Goal: Answer question/provide support

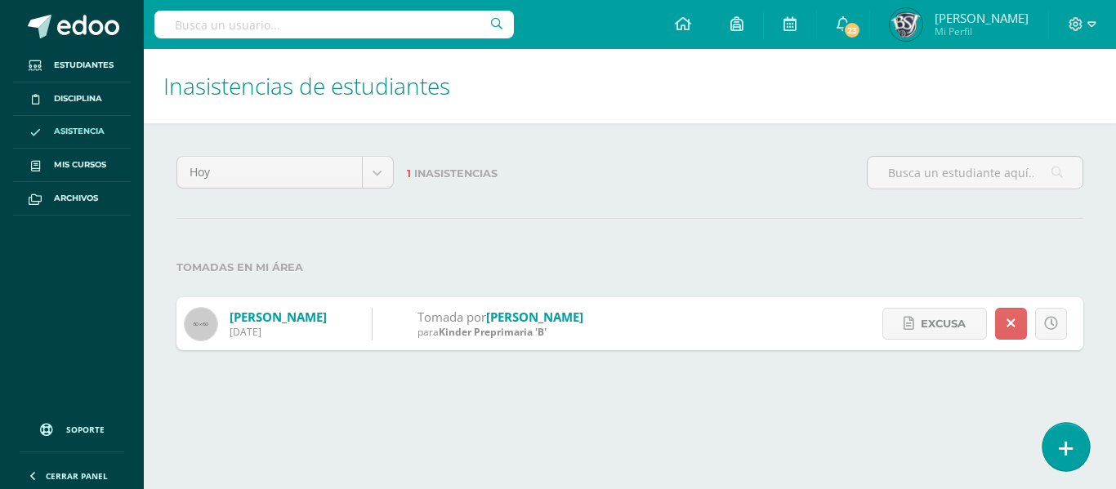
click at [1073, 436] on link at bounding box center [1066, 446] width 47 height 47
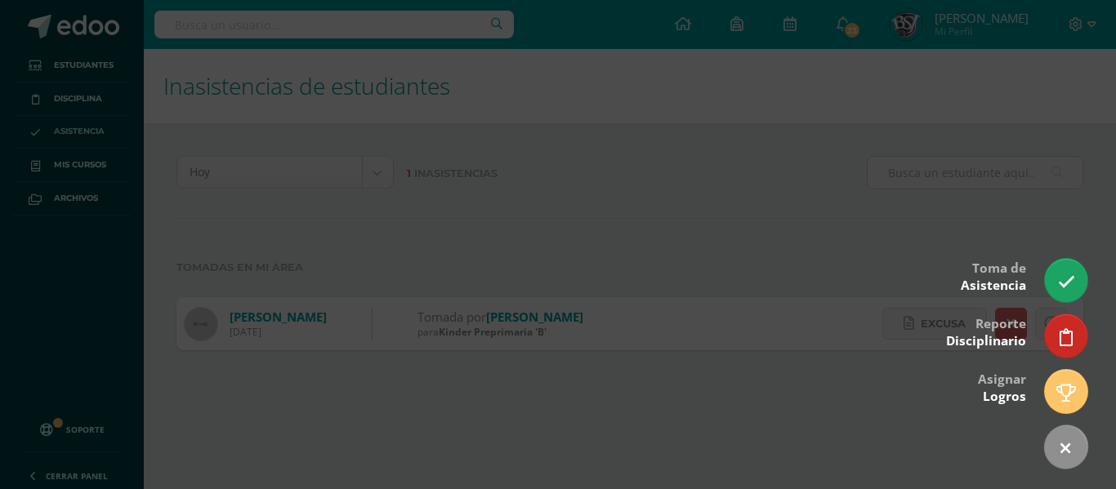
drag, startPoint x: 1066, startPoint y: 247, endPoint x: 1066, endPoint y: 258, distance: 11.4
click at [1066, 258] on div at bounding box center [558, 244] width 1116 height 489
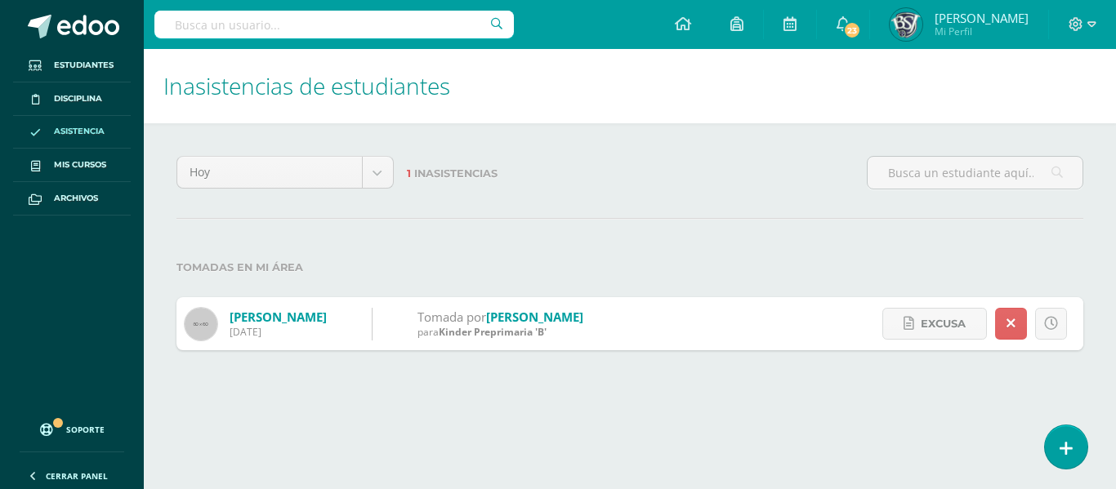
click at [1056, 383] on html "Estudiantes Disciplina Asistencia Mis cursos Archivos Soporte Centro de ayuda Ú…" at bounding box center [558, 191] width 1116 height 383
click at [1066, 449] on icon at bounding box center [1066, 449] width 15 height 19
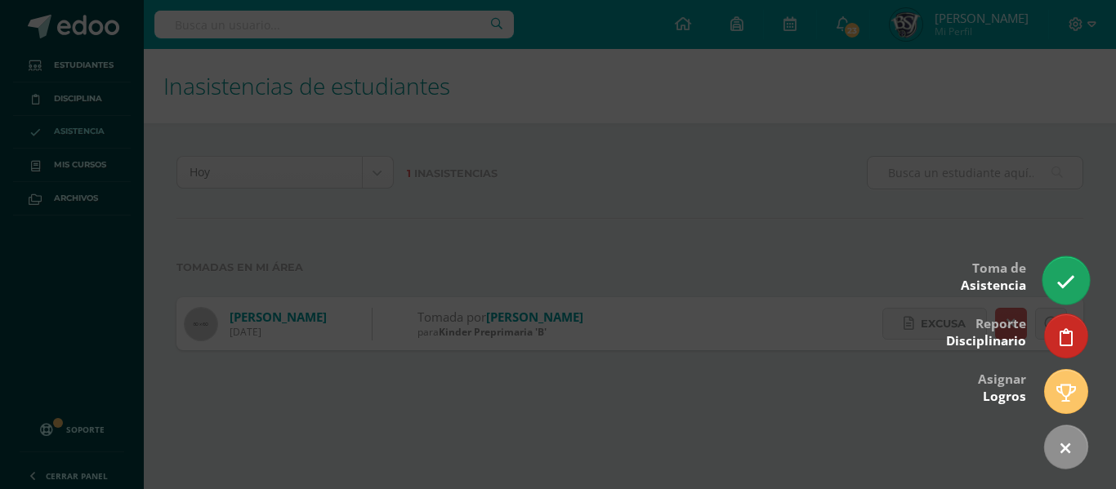
click at [1071, 282] on icon at bounding box center [1066, 282] width 19 height 19
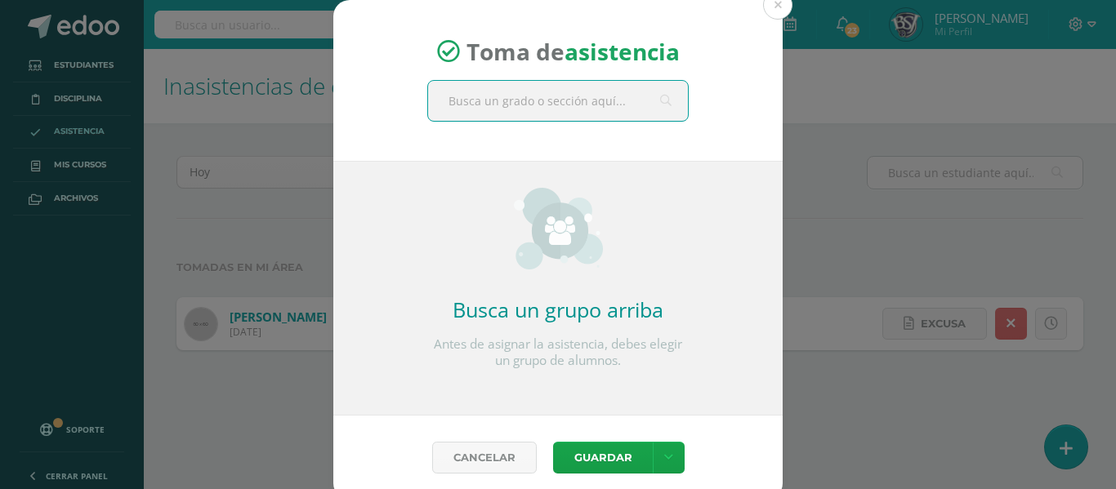
click at [544, 109] on input "text" at bounding box center [558, 101] width 260 height 40
type input "kinder A"
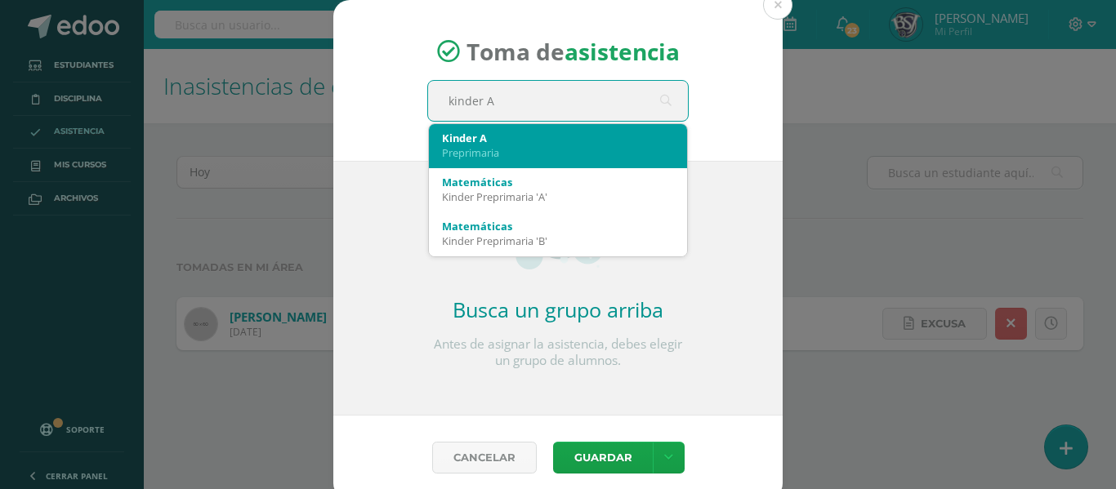
click at [515, 137] on div "Kinder A" at bounding box center [558, 138] width 232 height 15
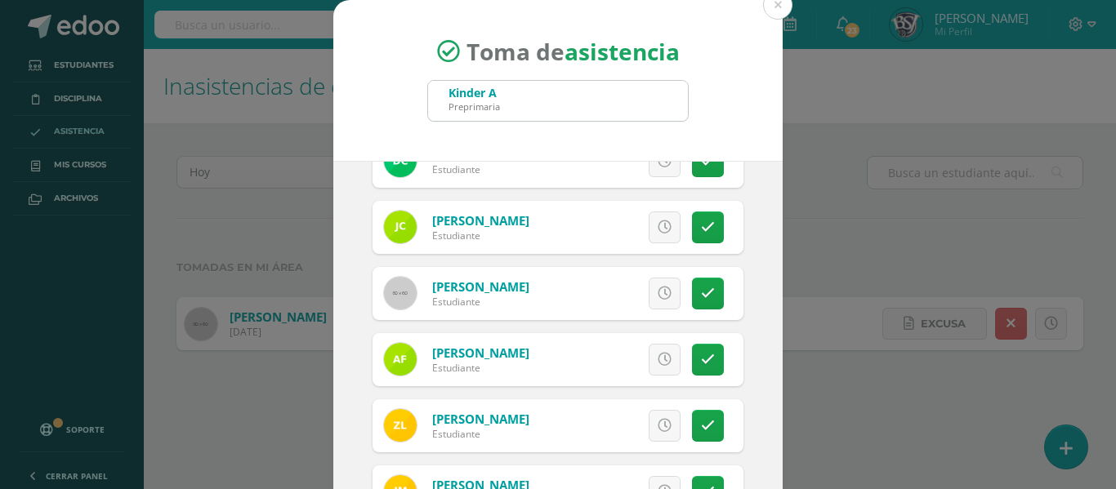
scroll to position [364, 0]
drag, startPoint x: 692, startPoint y: 216, endPoint x: 689, endPoint y: 203, distance: 12.7
click at [689, 203] on div "Excusa Detalles sobre excusa: Añadir excusa a todas las inasistencias del día C…" at bounding box center [625, 228] width 235 height 53
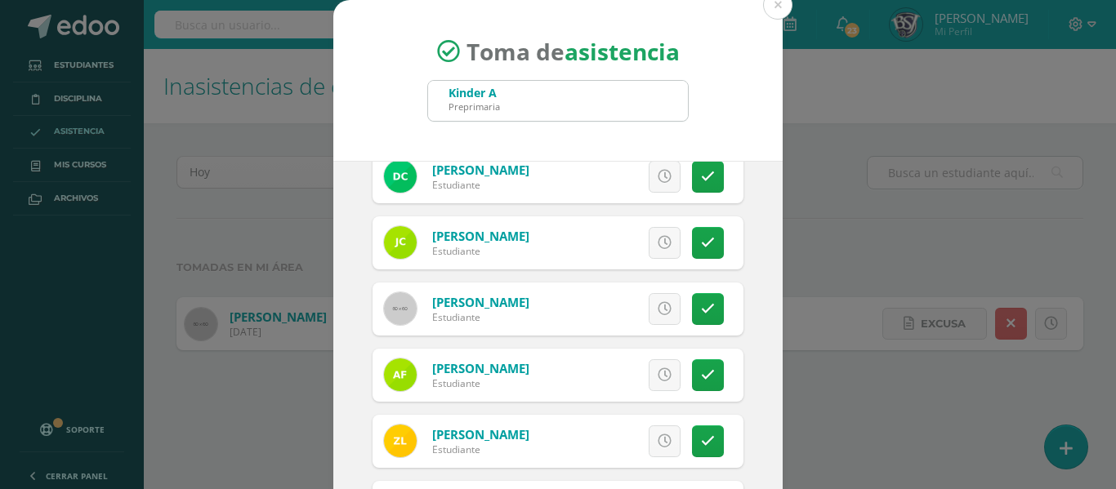
scroll to position [346, 0]
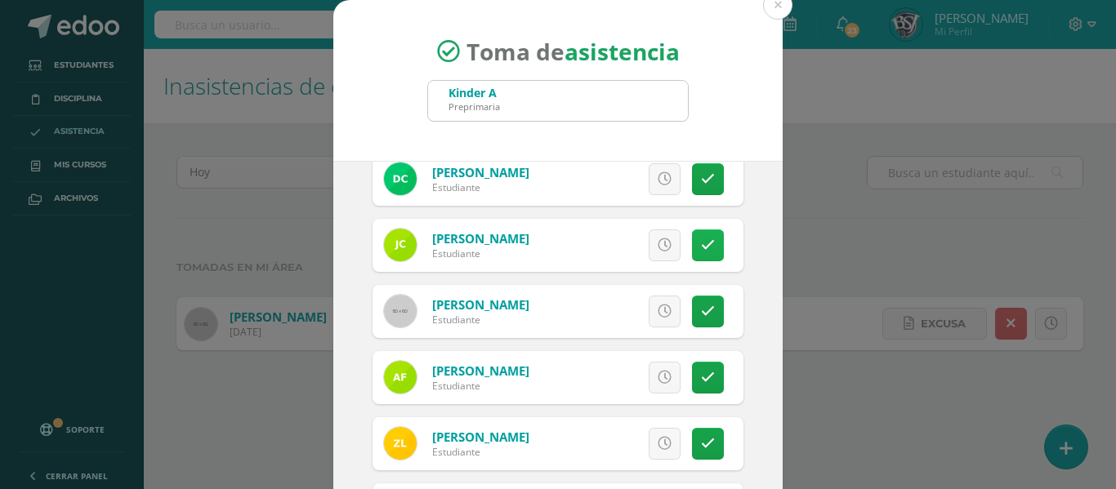
click at [701, 248] on icon at bounding box center [708, 246] width 14 height 14
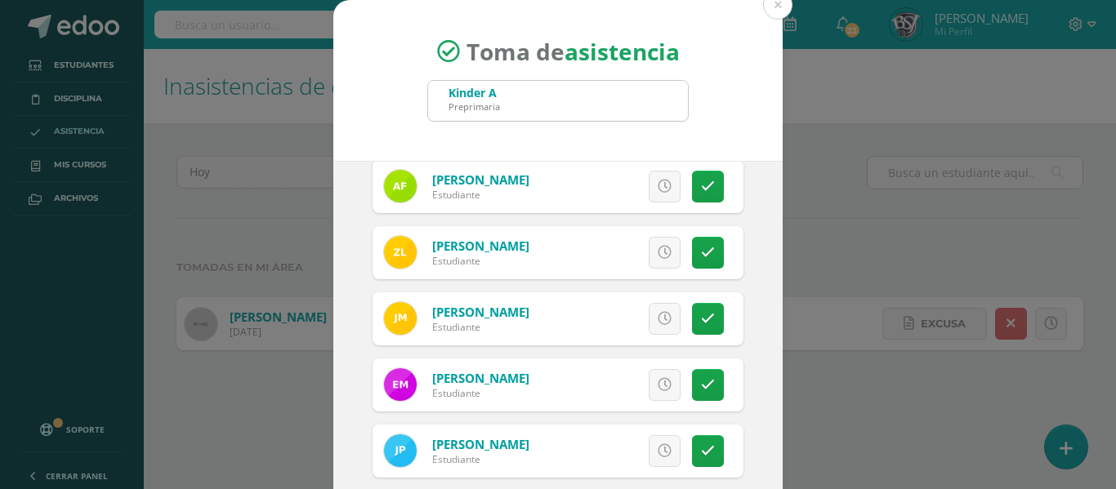
scroll to position [539, 0]
click at [701, 256] on icon at bounding box center [708, 252] width 14 height 14
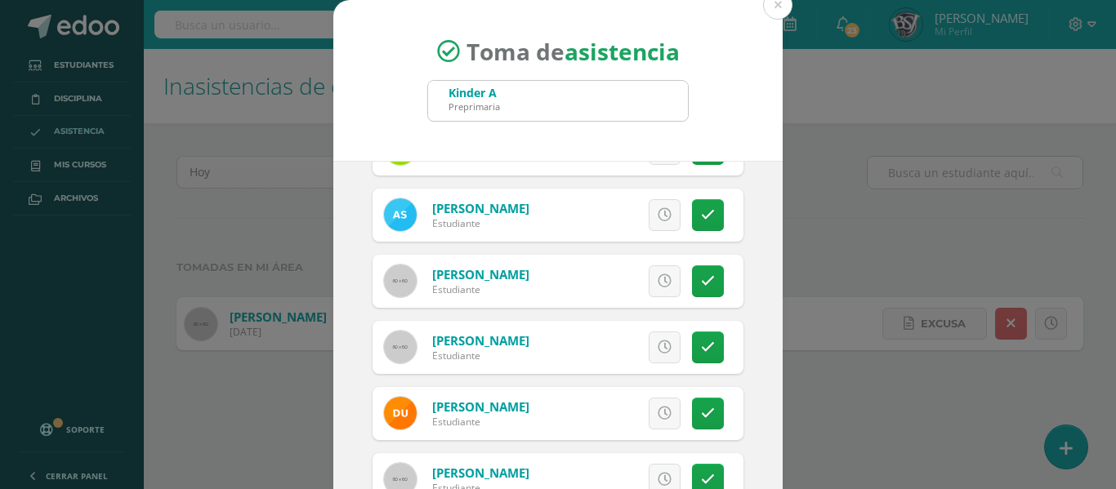
scroll to position [906, 0]
click at [692, 405] on link at bounding box center [708, 414] width 32 height 32
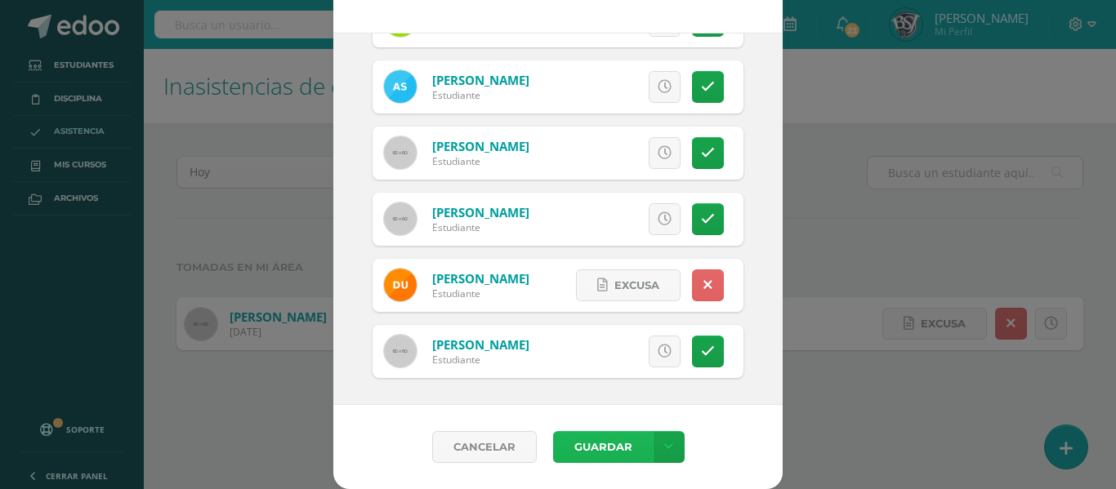
click at [587, 443] on button "Guardar" at bounding box center [603, 447] width 100 height 32
